Goal: Task Accomplishment & Management: Use online tool/utility

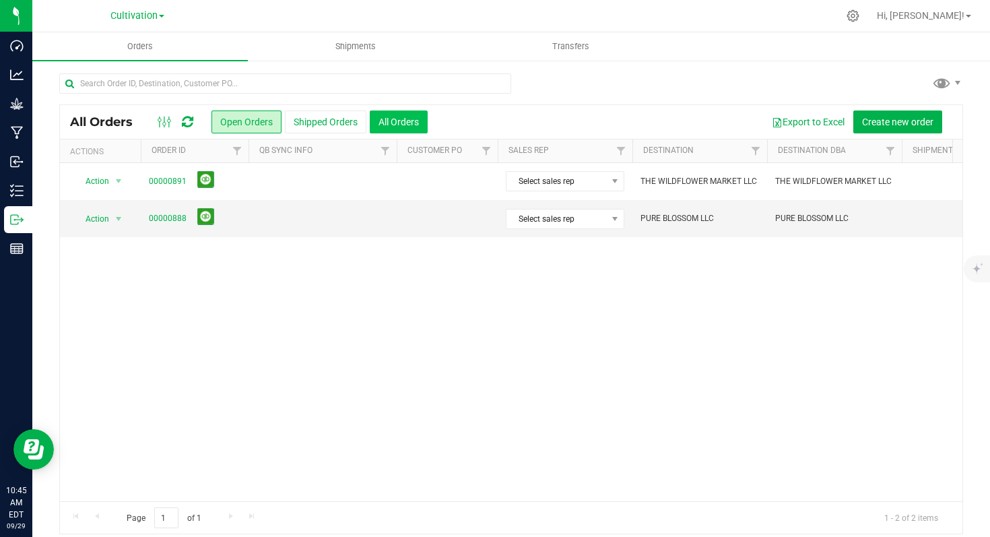
click at [401, 128] on button "All Orders" at bounding box center [399, 121] width 58 height 23
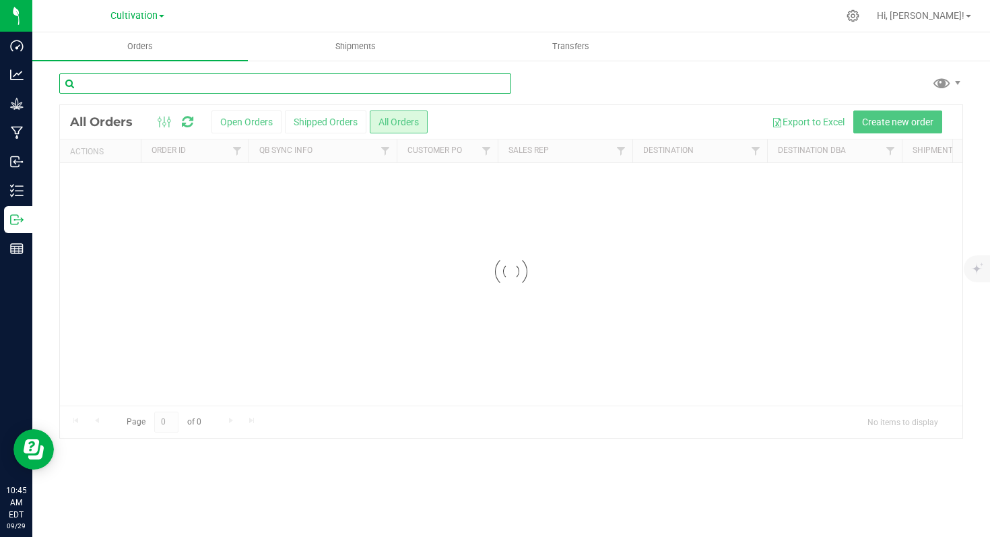
click at [307, 85] on input "text" at bounding box center [285, 83] width 452 height 20
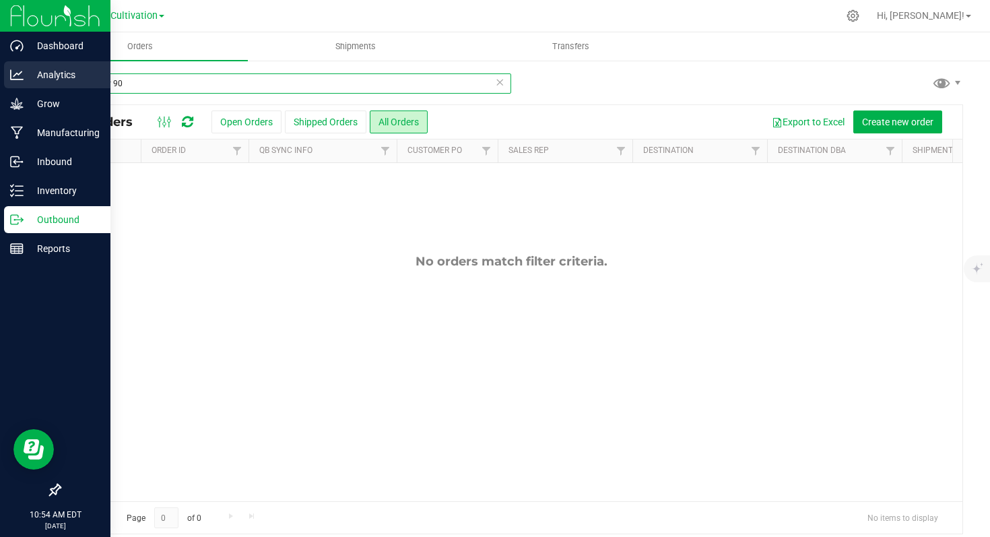
drag, startPoint x: 128, startPoint y: 81, endPoint x: 26, endPoint y: 81, distance: 102.4
click at [26, 81] on div "Dashboard Analytics Grow Manufacturing Inbound Inventory Outbound Reports 10:54…" at bounding box center [495, 268] width 990 height 537
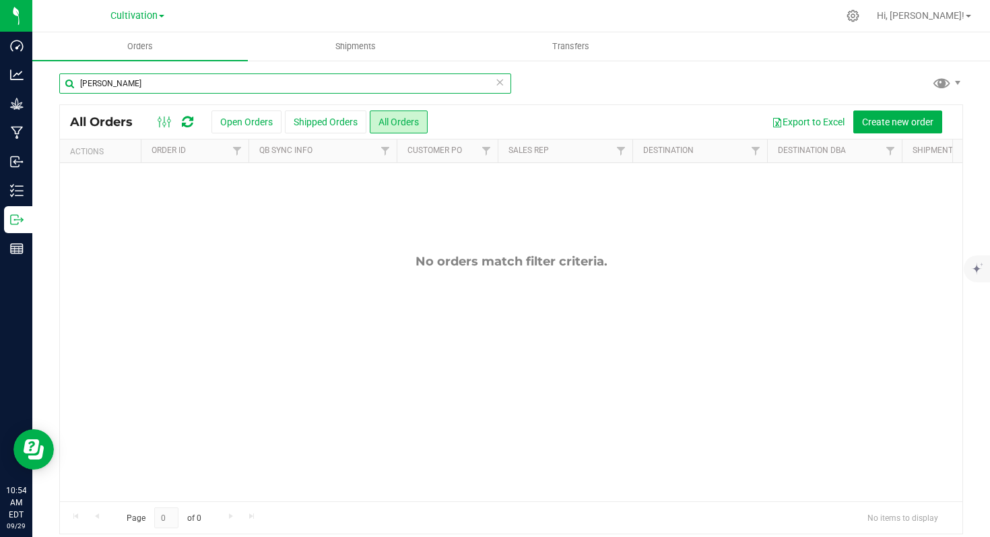
drag, startPoint x: 121, startPoint y: 86, endPoint x: 62, endPoint y: 82, distance: 58.7
click at [62, 82] on input "[PERSON_NAME]" at bounding box center [285, 83] width 452 height 20
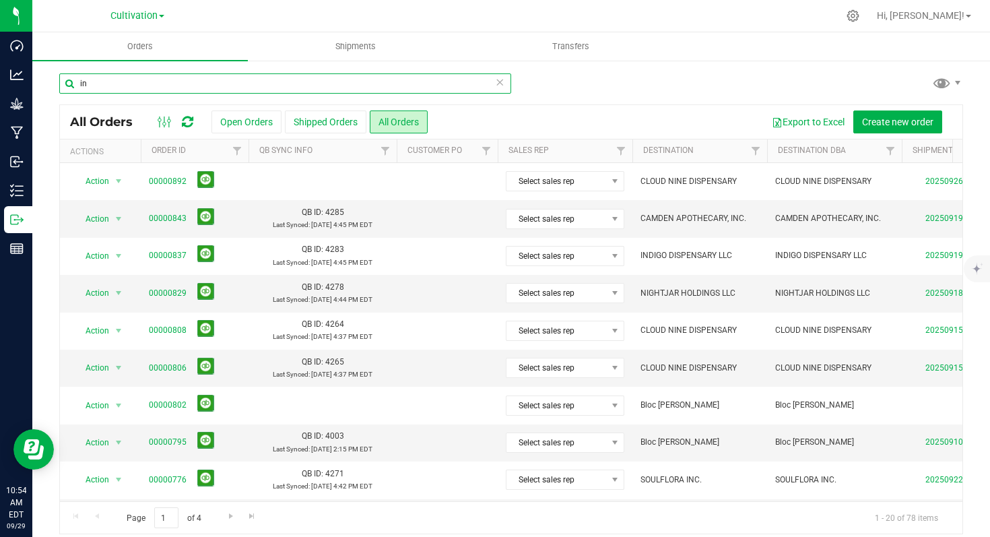
type input "i"
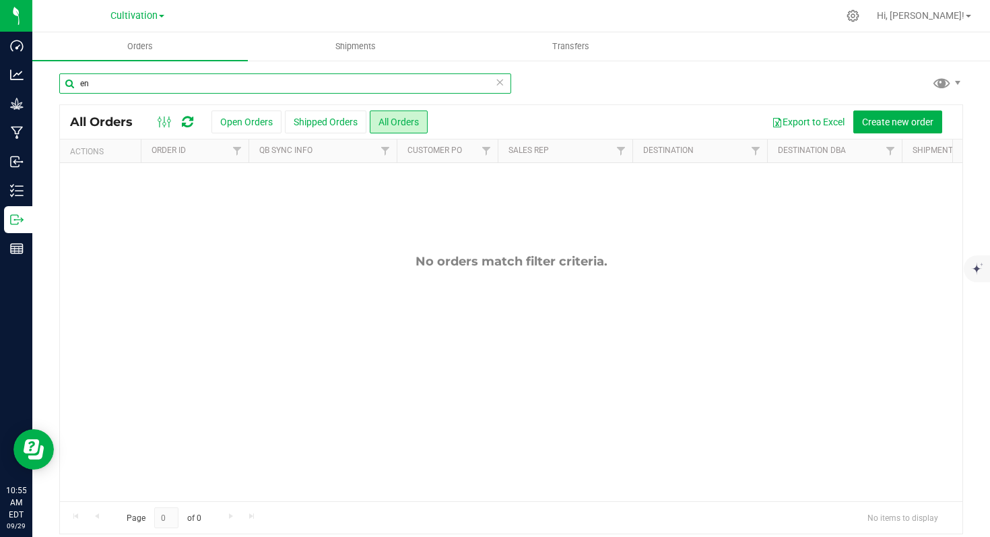
type input "e"
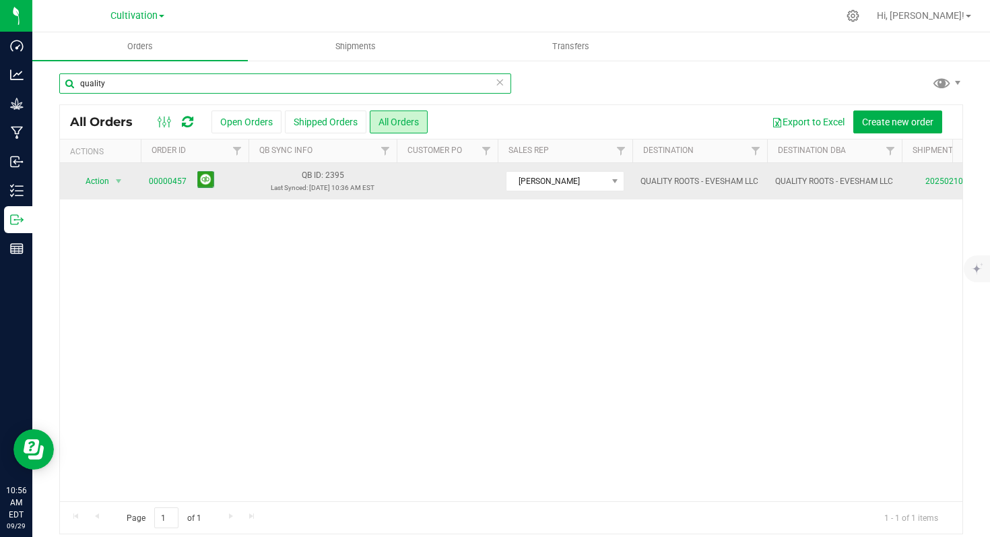
type input "quality"
